Goal: Check status: Check status

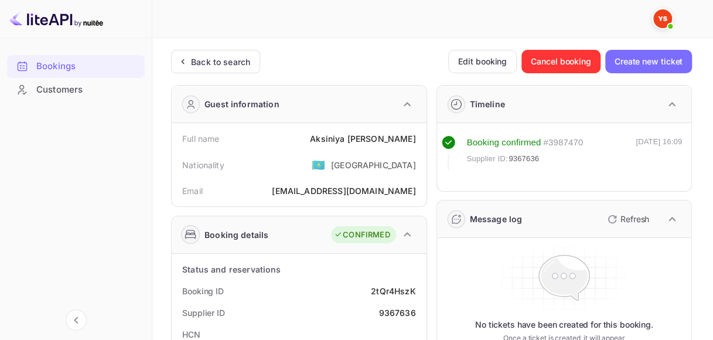
click at [207, 57] on div "Back to search" at bounding box center [220, 62] width 59 height 12
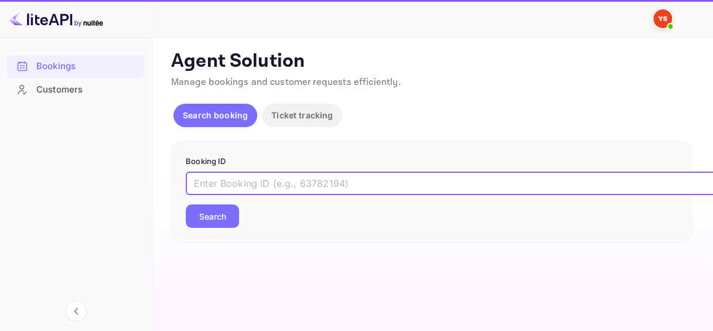
click at [264, 183] on input "text" at bounding box center [479, 183] width 586 height 23
paste input "9265937"
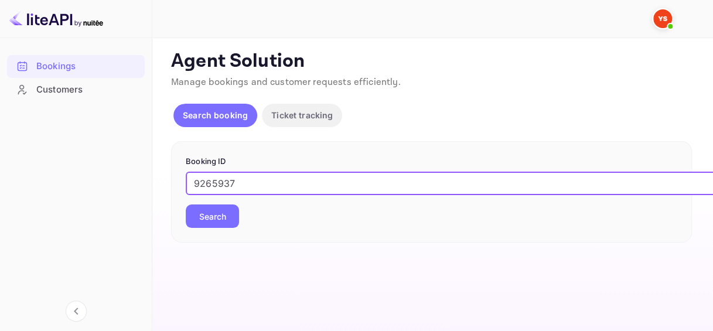
type input "9265937"
click at [214, 216] on button "Search" at bounding box center [212, 215] width 53 height 23
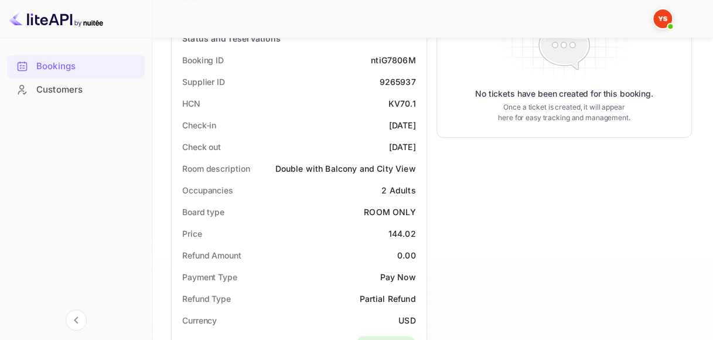
scroll to position [134, 0]
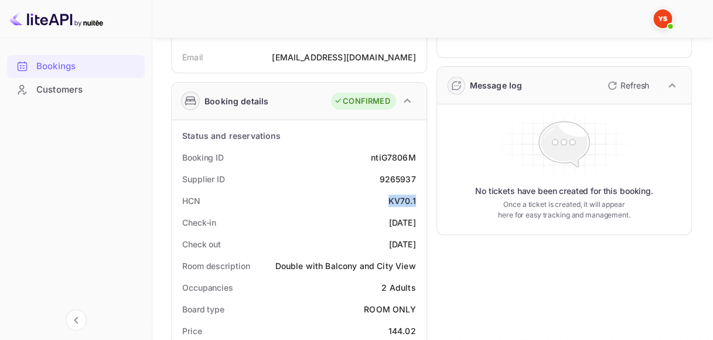
drag, startPoint x: 387, startPoint y: 202, endPoint x: 424, endPoint y: 200, distance: 37.5
copy div "KV70.1"
click at [401, 220] on div "[DATE]" at bounding box center [402, 222] width 27 height 12
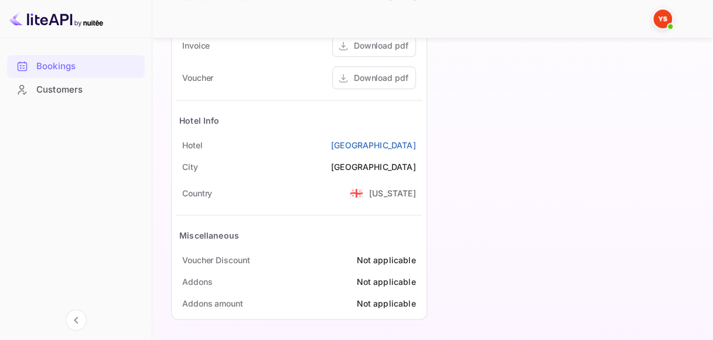
scroll to position [485, 0]
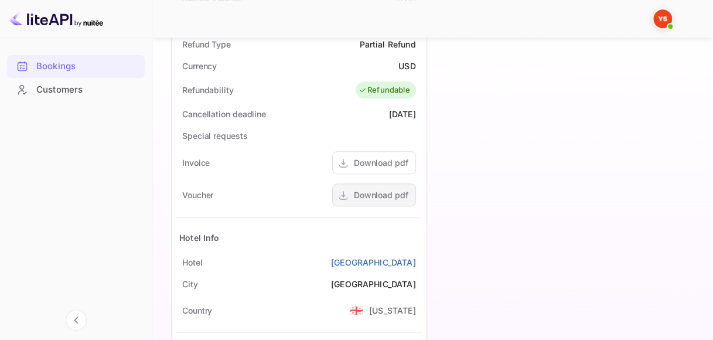
click at [385, 192] on div "Download pdf" at bounding box center [381, 195] width 54 height 12
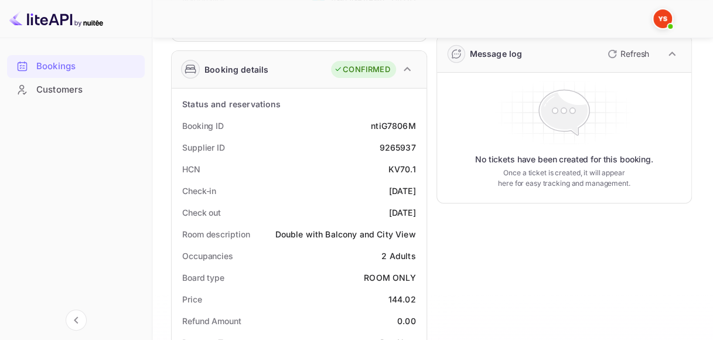
scroll to position [192, 0]
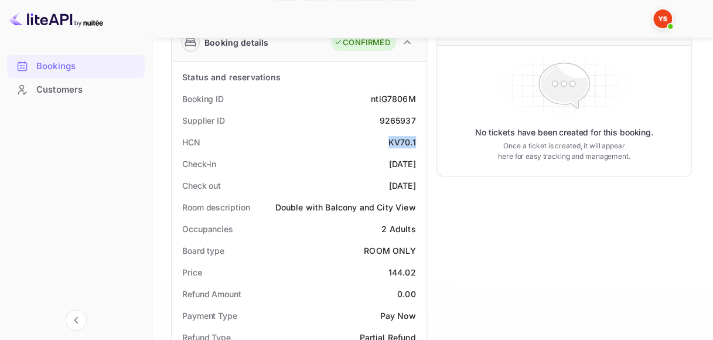
drag, startPoint x: 389, startPoint y: 137, endPoint x: 416, endPoint y: 142, distance: 27.4
click at [416, 142] on div "HCN KV70.1" at bounding box center [298, 142] width 245 height 22
copy div "KV70.1"
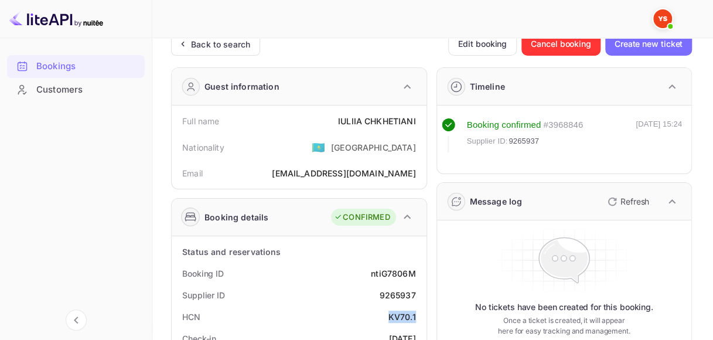
scroll to position [16, 0]
click at [402, 272] on div "ntiG7806M" at bounding box center [393, 274] width 45 height 12
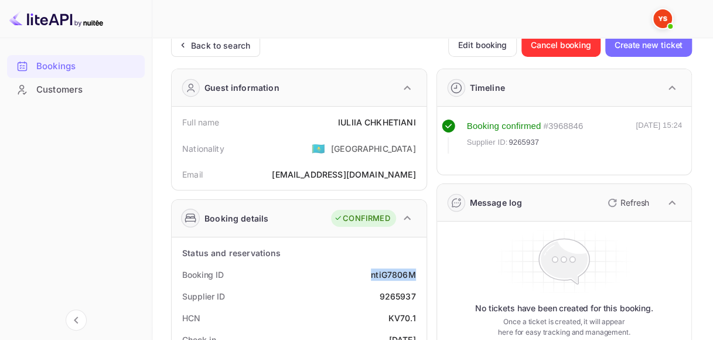
click at [402, 272] on div "ntiG7806M" at bounding box center [393, 274] width 45 height 12
copy div "ntiG7806M"
click at [399, 292] on div "9265937" at bounding box center [397, 296] width 36 height 12
copy div "9265937"
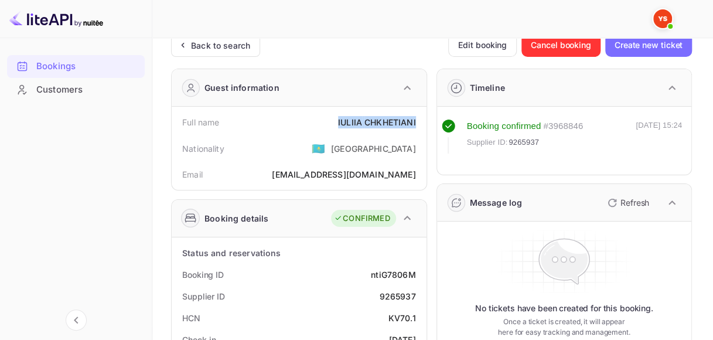
drag, startPoint x: 337, startPoint y: 120, endPoint x: 419, endPoint y: 121, distance: 82.6
click at [419, 121] on div "Full name [PERSON_NAME]" at bounding box center [298, 122] width 245 height 22
copy div "[PERSON_NAME]"
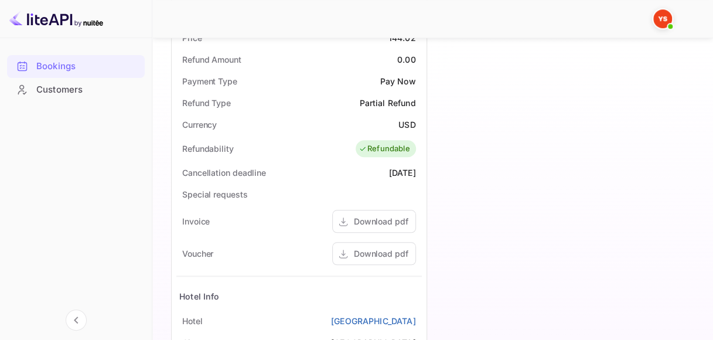
scroll to position [485, 0]
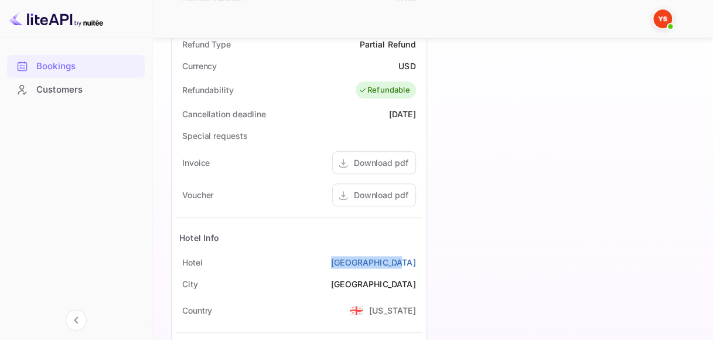
drag, startPoint x: 347, startPoint y: 260, endPoint x: 422, endPoint y: 259, distance: 74.4
click at [422, 260] on div "Status and reservations Booking ID ntiG7806M Supplier ID 9265937 HCN KV70.1 Che…" at bounding box center [299, 102] width 255 height 667
copy link "[GEOGRAPHIC_DATA]"
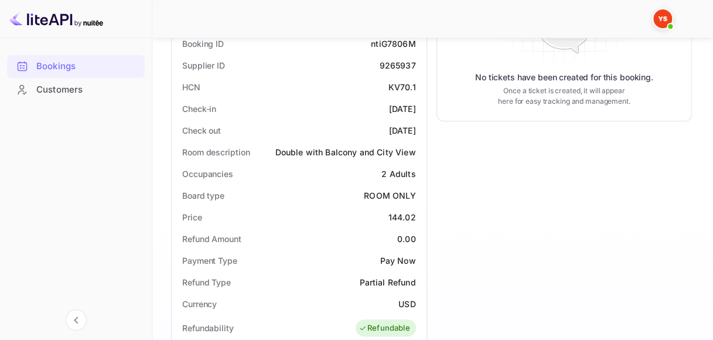
scroll to position [192, 0]
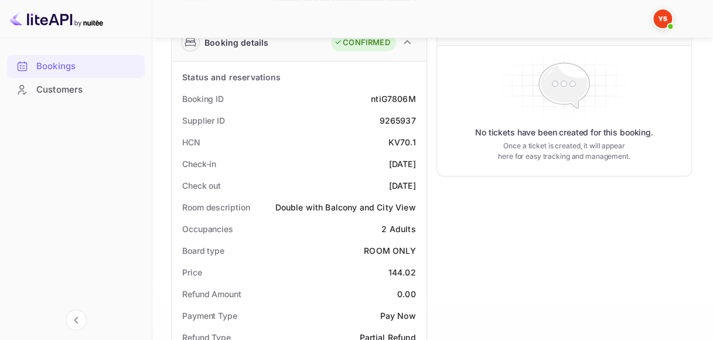
drag, startPoint x: 368, startPoint y: 163, endPoint x: 415, endPoint y: 162, distance: 46.9
click at [415, 162] on div "[DATE]" at bounding box center [402, 164] width 27 height 12
copy div "[DATE]"
drag, startPoint x: 366, startPoint y: 183, endPoint x: 414, endPoint y: 183, distance: 48.6
click at [414, 183] on div "Check out [DATE]" at bounding box center [298, 186] width 245 height 22
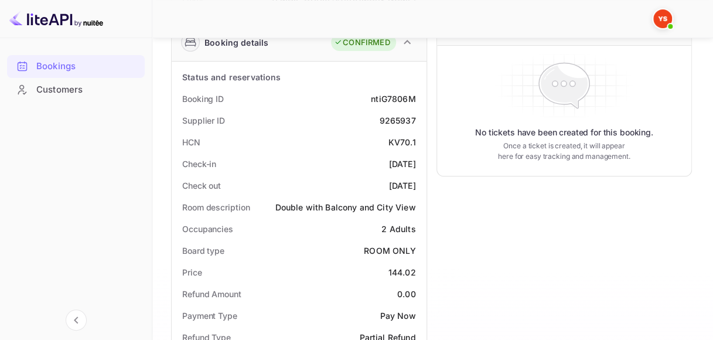
copy div "[DATE]"
